Goal: Find contact information: Find contact information

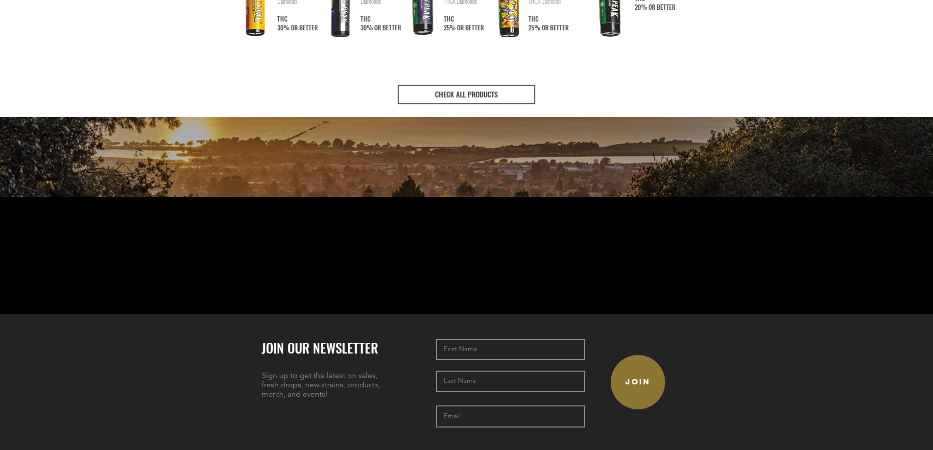
scroll to position [2167, 0]
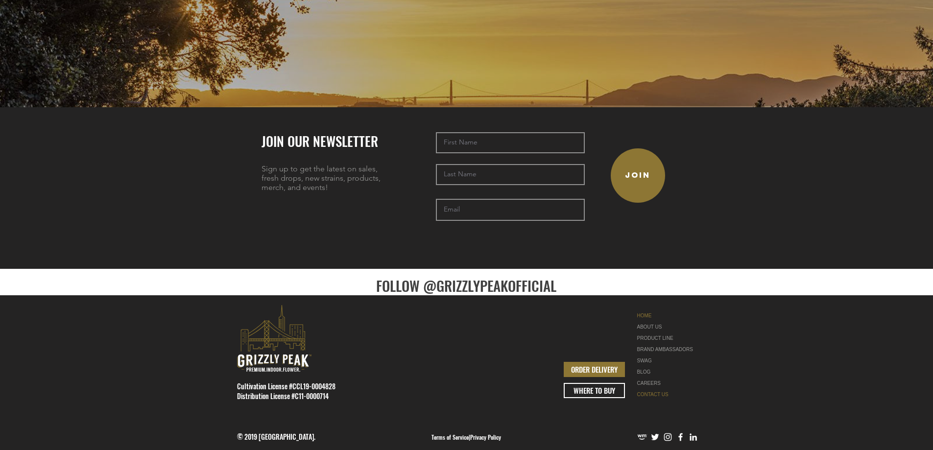
click at [656, 390] on link "CONTACT US" at bounding box center [668, 394] width 62 height 11
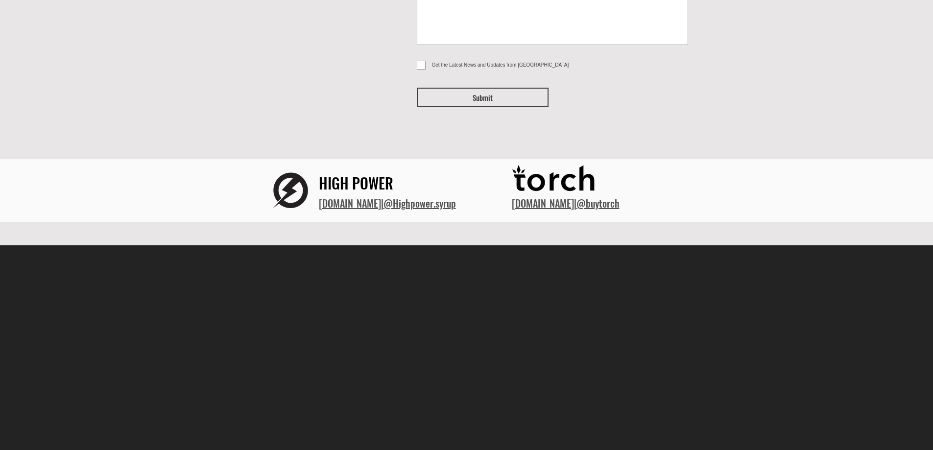
scroll to position [351, 0]
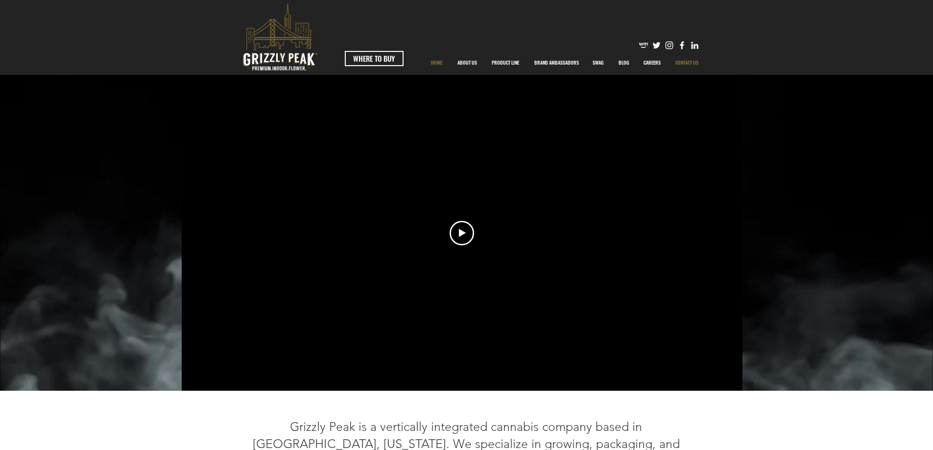
click at [691, 66] on p "CONTACT US" at bounding box center [687, 62] width 33 height 24
